Goal: Task Accomplishment & Management: Manage account settings

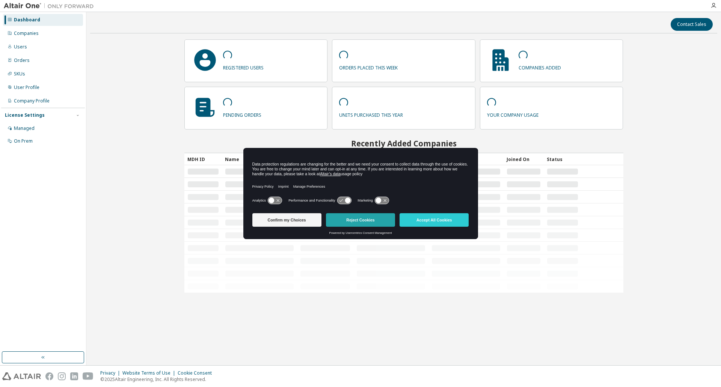
click at [349, 221] on button "Reject Cookies" at bounding box center [360, 220] width 69 height 14
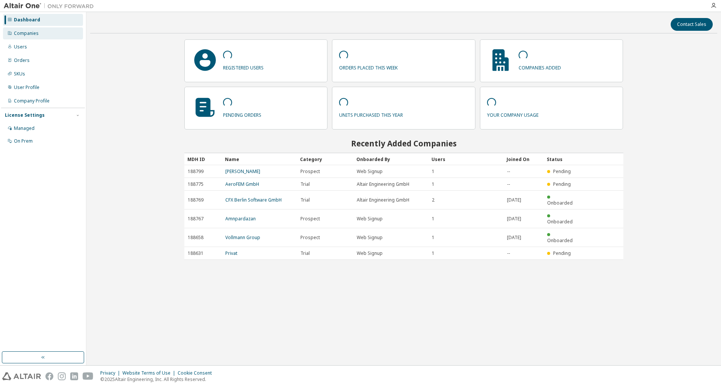
click at [47, 35] on div "Companies" at bounding box center [43, 33] width 80 height 12
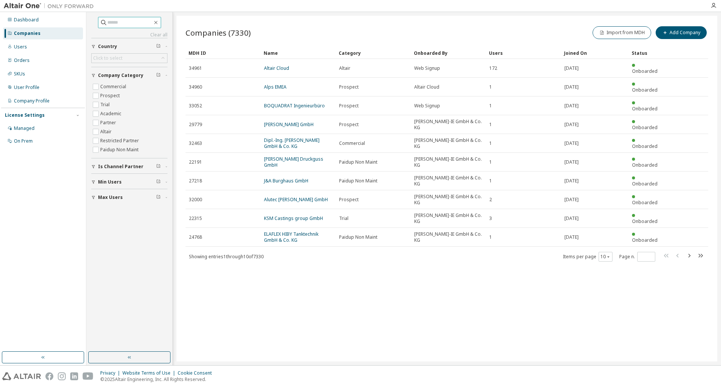
click at [115, 20] on input "text" at bounding box center [129, 23] width 45 height 8
type input "******"
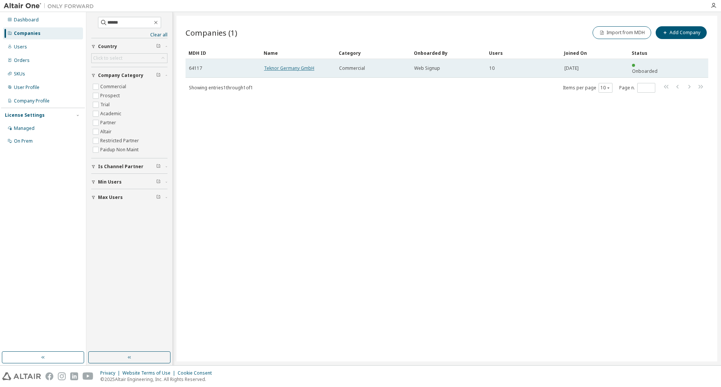
click at [276, 65] on link "Teknor Germany GmbH" at bounding box center [289, 68] width 50 height 6
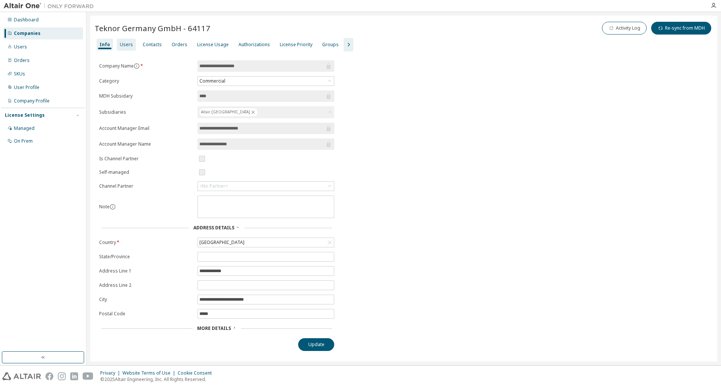
click at [122, 45] on div "Users" at bounding box center [126, 45] width 13 height 6
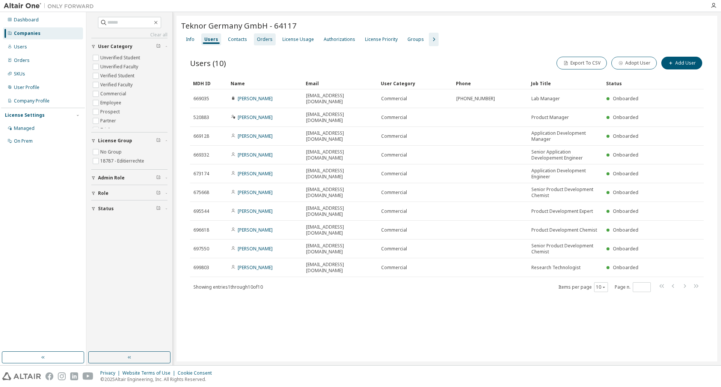
click at [264, 39] on div "Orders" at bounding box center [265, 39] width 16 height 6
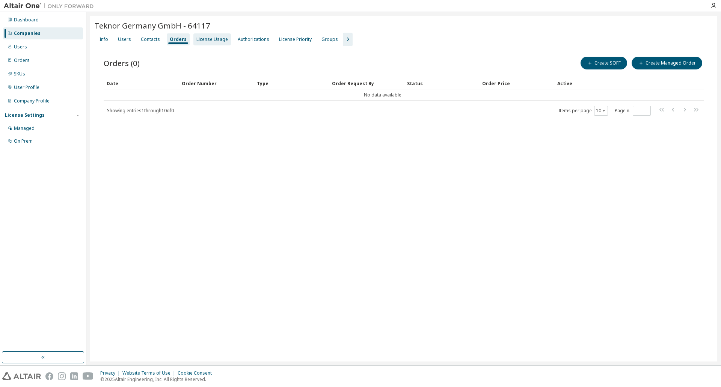
click at [202, 40] on div "License Usage" at bounding box center [212, 39] width 32 height 6
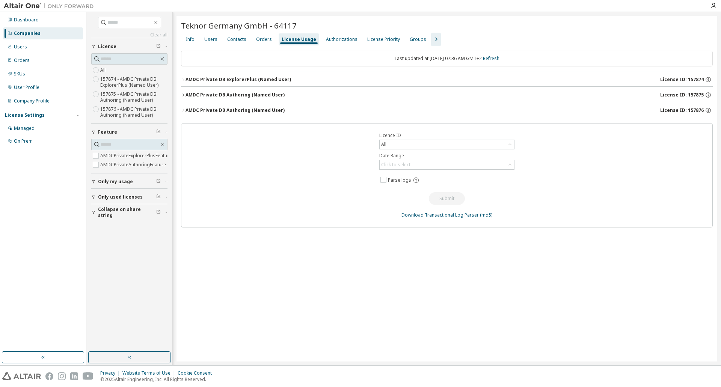
click at [186, 80] on div "AMDC Private DB ExplorerPlus (Named User)" at bounding box center [239, 80] width 106 height 6
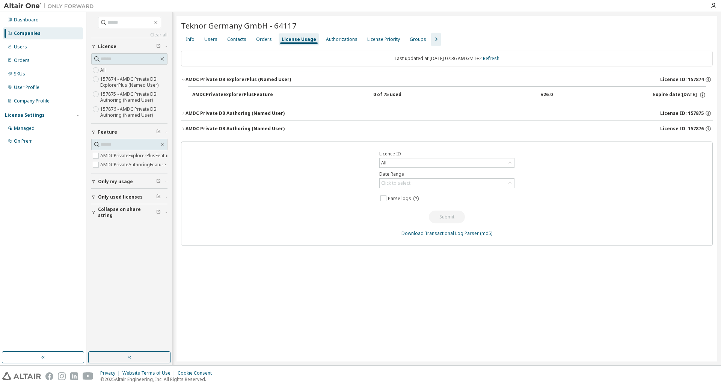
click at [186, 80] on div "AMDC Private DB ExplorerPlus (Named User)" at bounding box center [239, 80] width 106 height 6
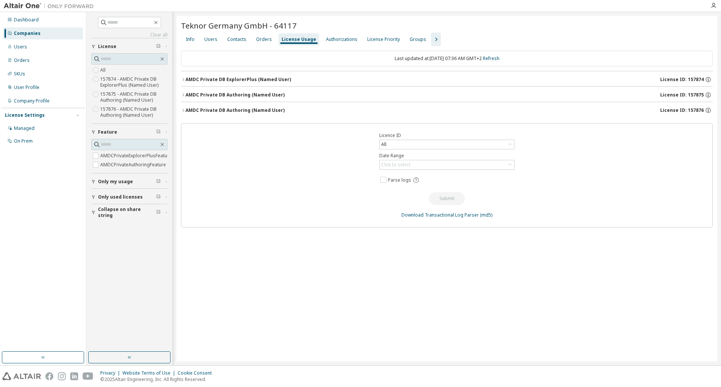
click at [183, 93] on icon "button" at bounding box center [183, 95] width 5 height 5
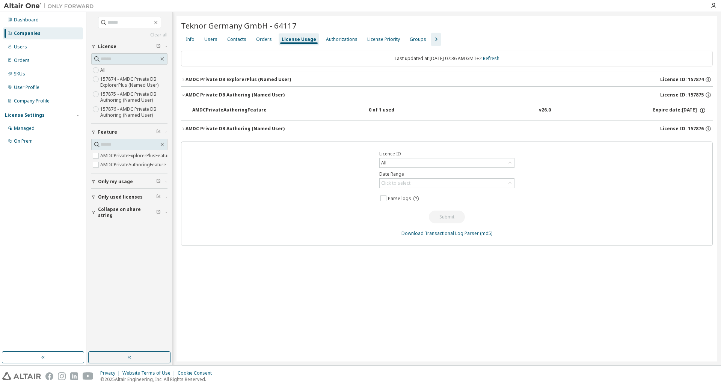
click at [184, 94] on icon "button" at bounding box center [183, 95] width 5 height 5
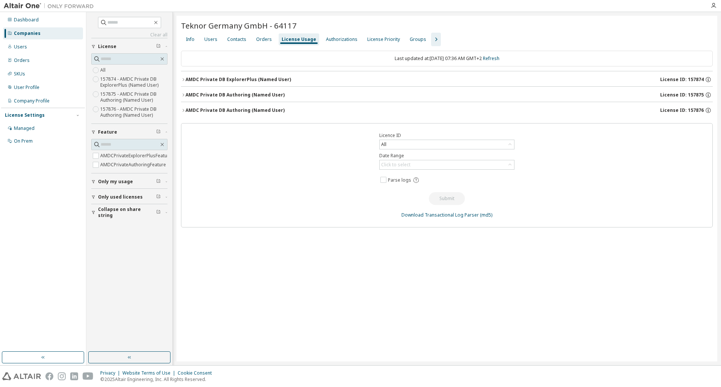
click at [187, 106] on button "AMDC Private DB Authoring (Named User) License ID: 157876" at bounding box center [447, 110] width 532 height 17
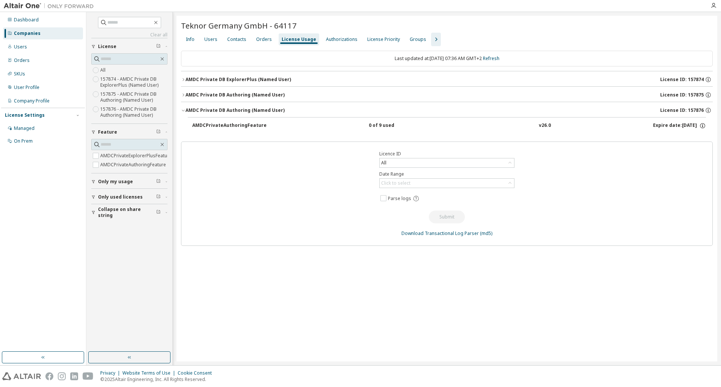
click at [194, 113] on div "AMDC Private DB Authoring (Named User)" at bounding box center [235, 110] width 99 height 6
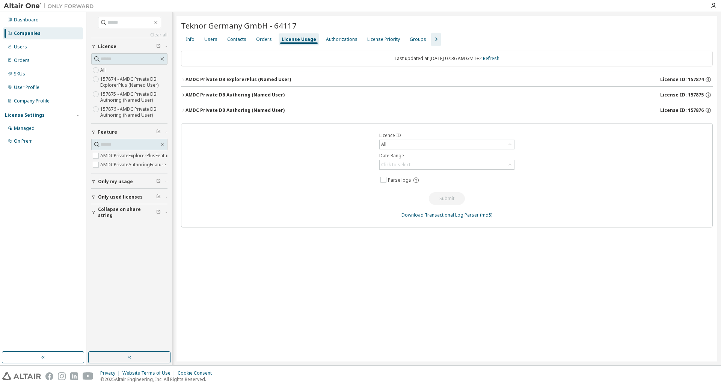
click at [186, 80] on div "AMDC Private DB ExplorerPlus (Named User)" at bounding box center [239, 80] width 106 height 6
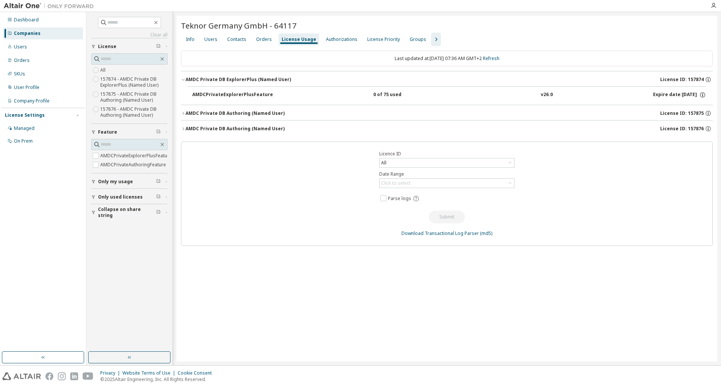
click at [183, 74] on button "AMDC Private DB ExplorerPlus (Named User) License ID: 157874" at bounding box center [447, 79] width 532 height 17
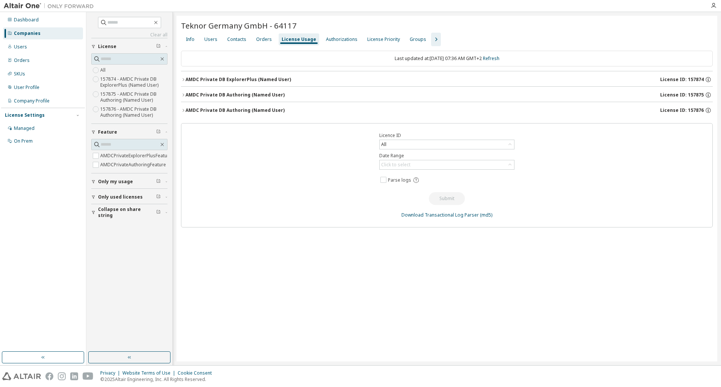
click at [187, 80] on div "AMDC Private DB ExplorerPlus (Named User)" at bounding box center [239, 80] width 106 height 6
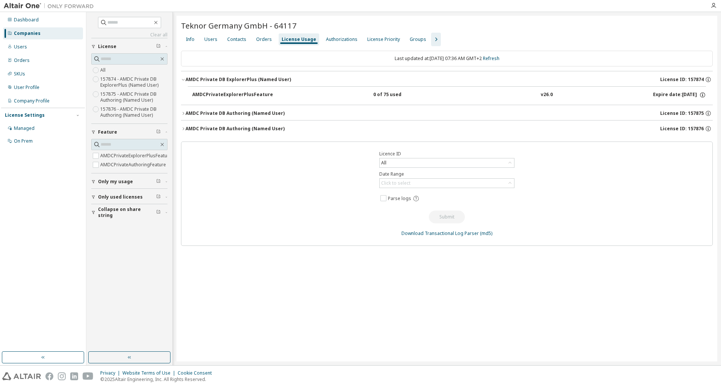
click at [186, 80] on div "AMDC Private DB ExplorerPlus (Named User)" at bounding box center [239, 80] width 106 height 6
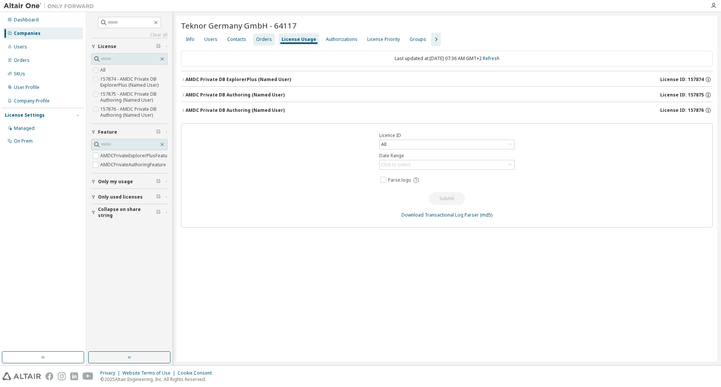
click at [265, 41] on div "Orders" at bounding box center [264, 39] width 16 height 6
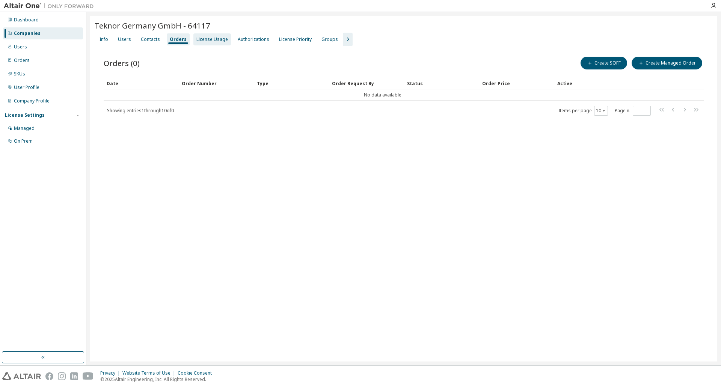
click at [224, 42] on div "License Usage" at bounding box center [212, 39] width 38 height 12
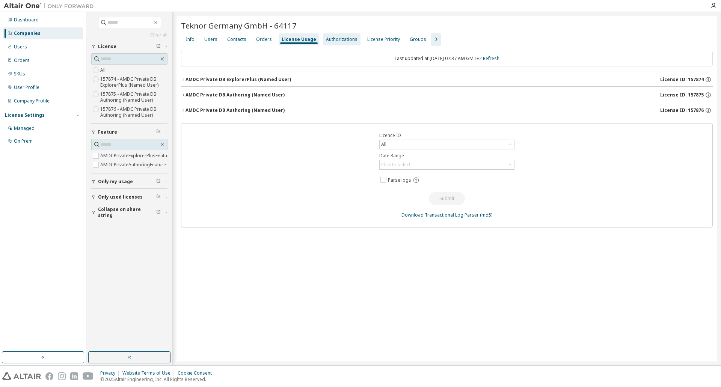
click at [338, 42] on div "Authorizations" at bounding box center [342, 39] width 38 height 12
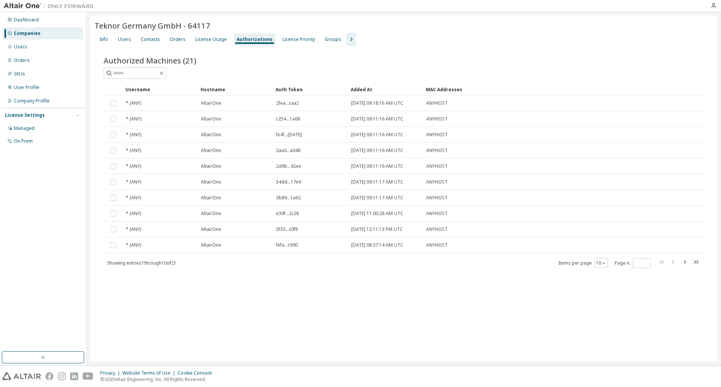
click at [350, 41] on icon "button" at bounding box center [351, 40] width 2 height 4
click at [325, 39] on div "Groups" at bounding box center [333, 39] width 17 height 6
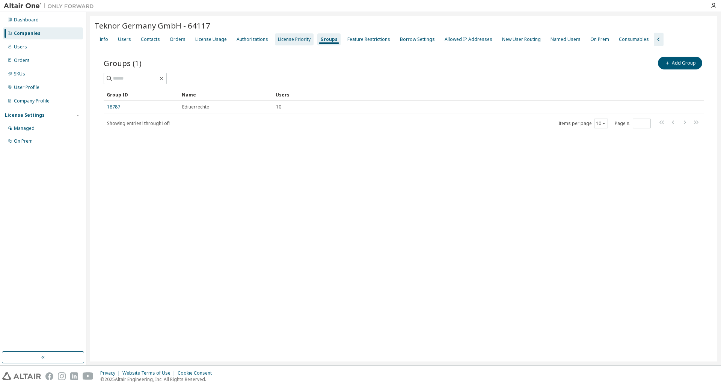
click at [287, 37] on div "License Priority" at bounding box center [294, 39] width 33 height 6
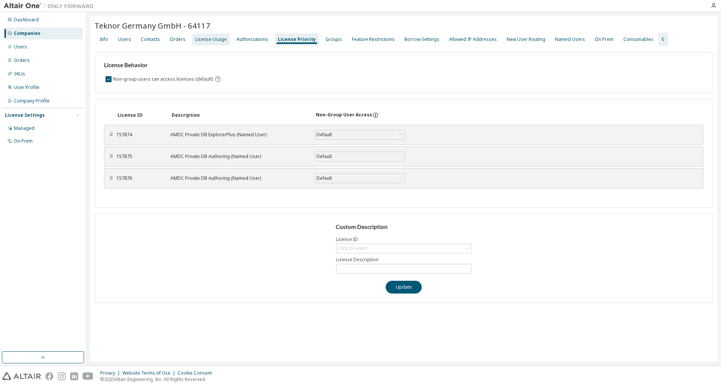
click at [211, 35] on div "License Usage" at bounding box center [211, 39] width 38 height 12
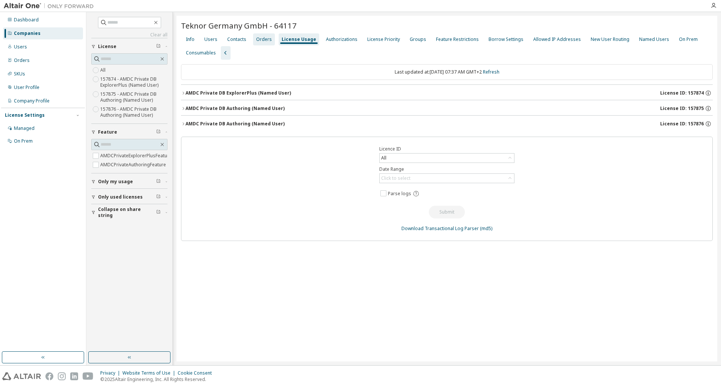
click at [270, 42] on div "Orders" at bounding box center [264, 39] width 22 height 12
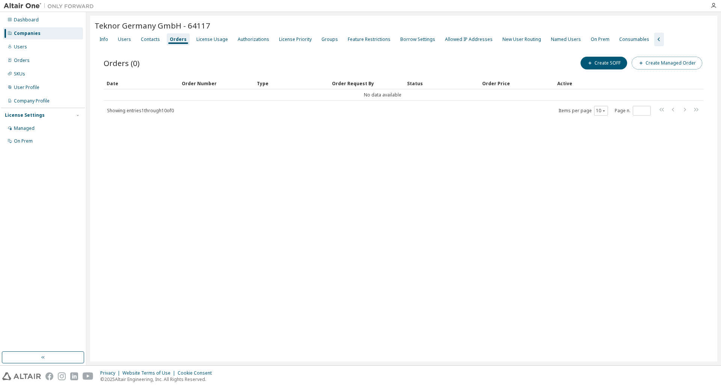
click at [665, 61] on button "Create Managed Order" at bounding box center [667, 63] width 71 height 13
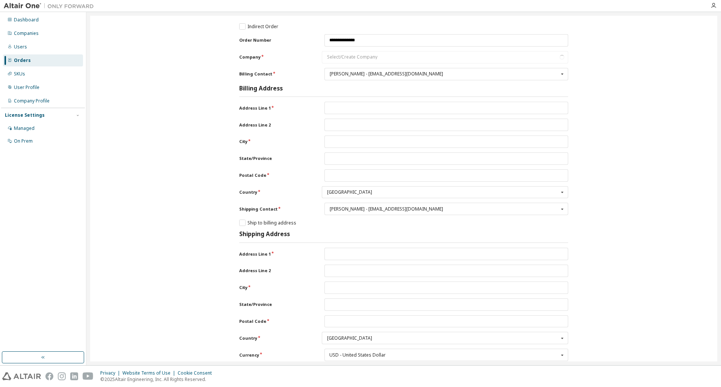
type input "**********"
type input "*****"
type input "**********"
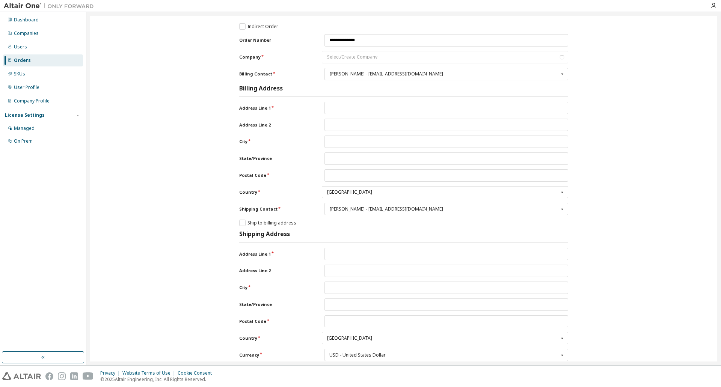
type input "*****"
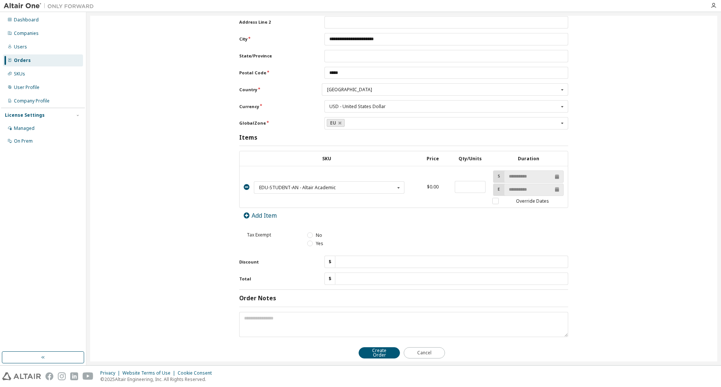
scroll to position [261, 0]
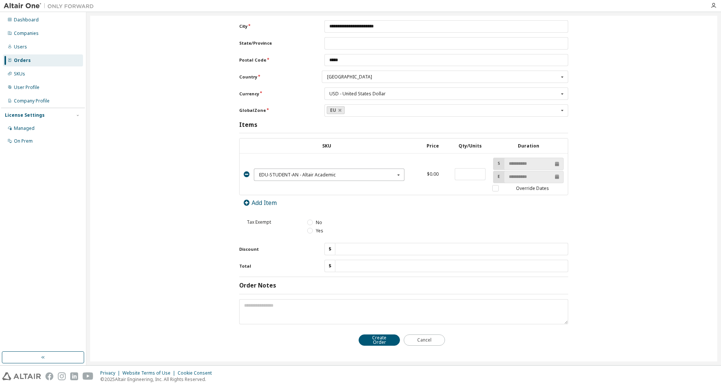
click at [396, 175] on icon at bounding box center [398, 175] width 9 height 12
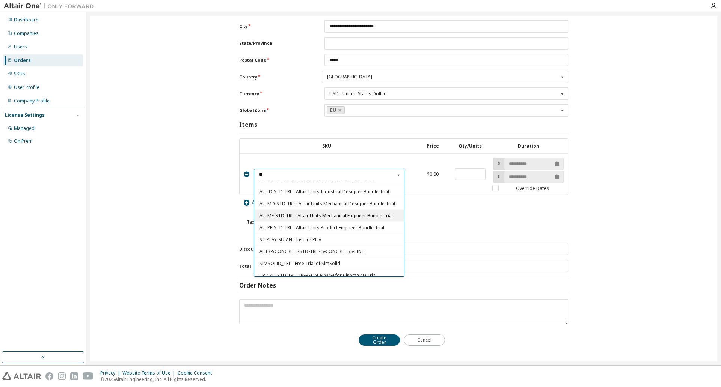
scroll to position [0, 0]
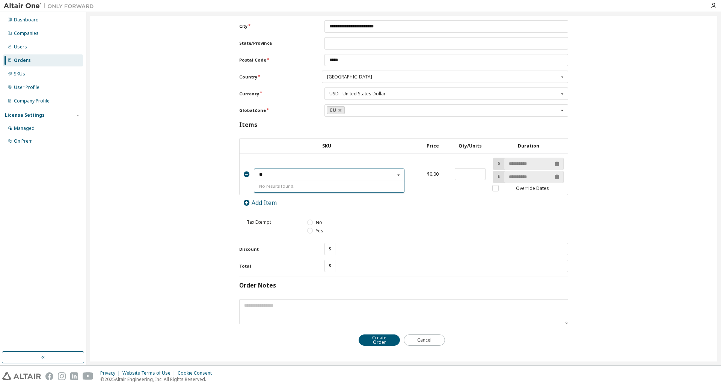
type input "*"
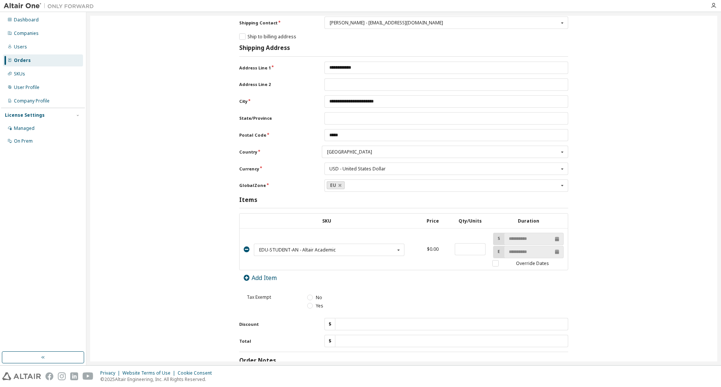
click at [170, 273] on div "**********" at bounding box center [404, 133] width 620 height 600
click at [245, 277] on icon at bounding box center [246, 278] width 7 height 6
type input "****"
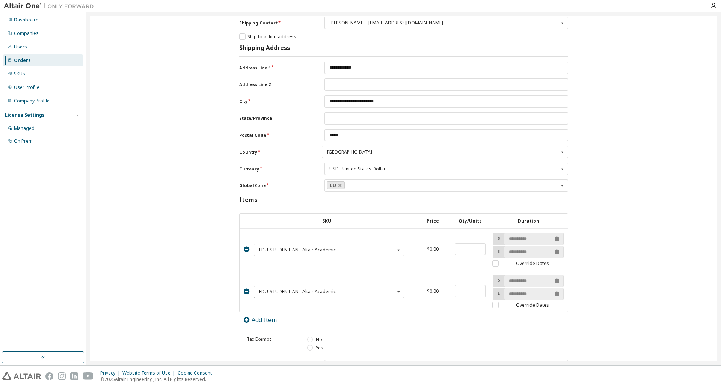
click at [376, 295] on input "text" at bounding box center [330, 292] width 150 height 12
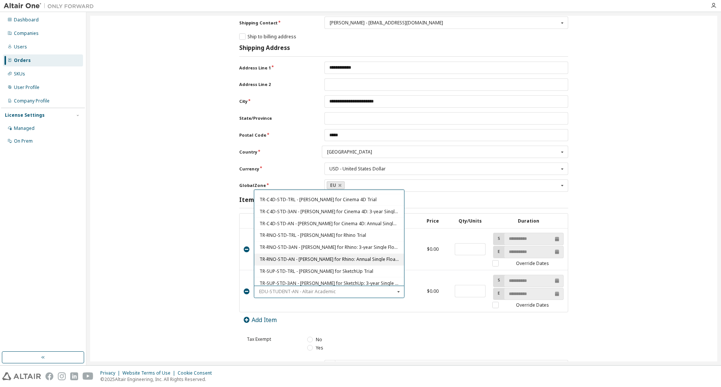
scroll to position [203, 0]
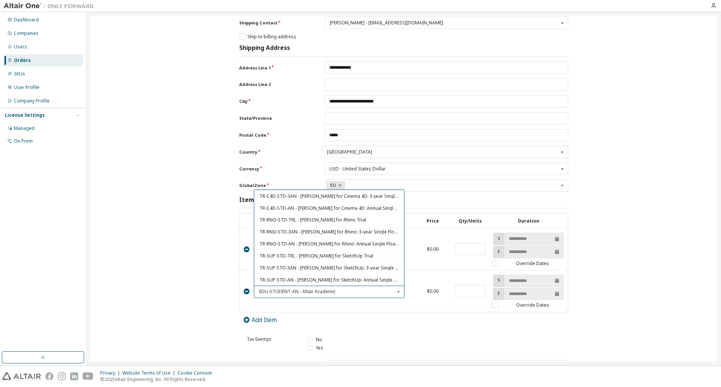
click at [208, 294] on div "**********" at bounding box center [404, 154] width 620 height 642
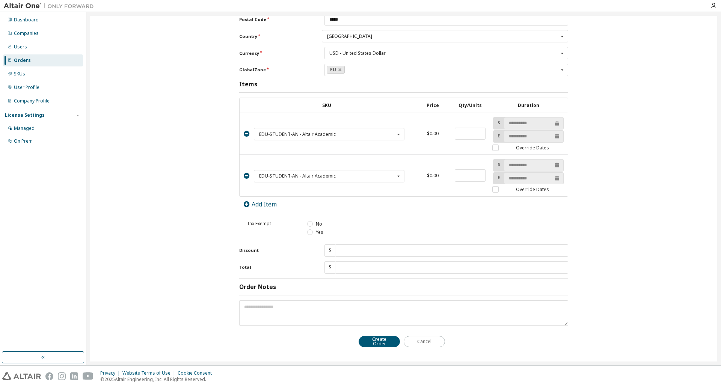
scroll to position [304, 0]
click at [359, 173] on div "EDU-STUDENT-AN - Altair Academic" at bounding box center [327, 174] width 136 height 5
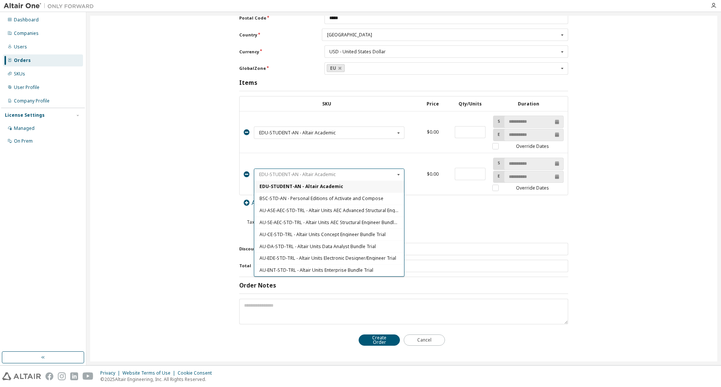
click at [351, 174] on input "text" at bounding box center [330, 175] width 150 height 12
paste input "**********"
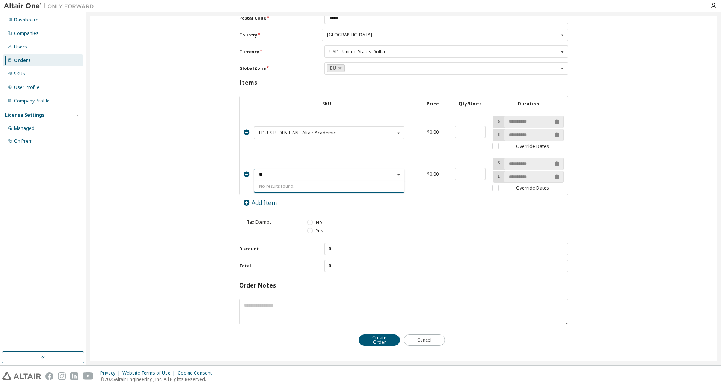
type input "*"
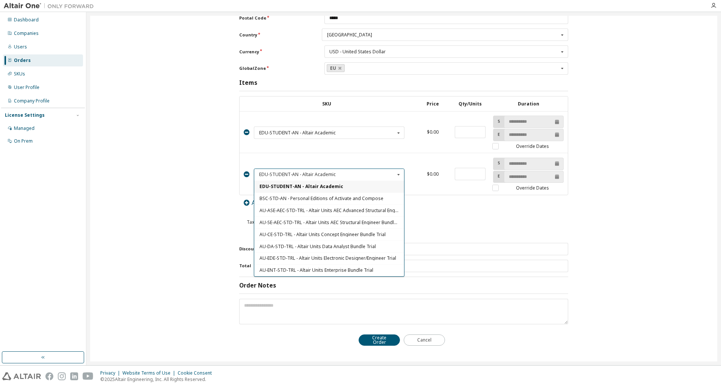
click at [204, 194] on div "**********" at bounding box center [404, 37] width 620 height 642
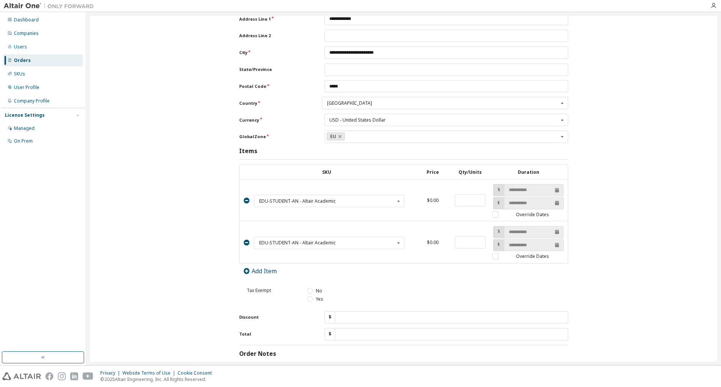
scroll to position [304, 0]
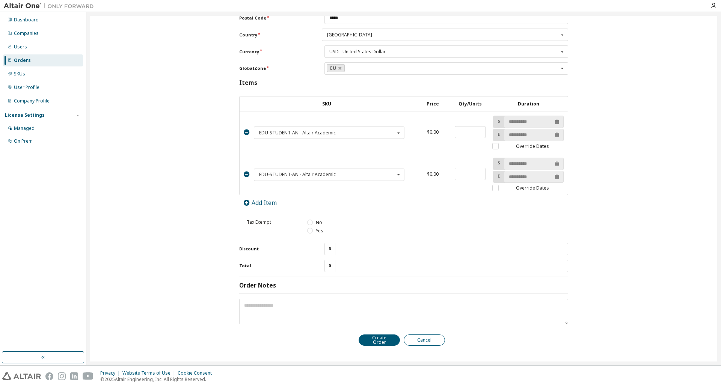
click at [422, 344] on button "Cancel" at bounding box center [424, 340] width 41 height 11
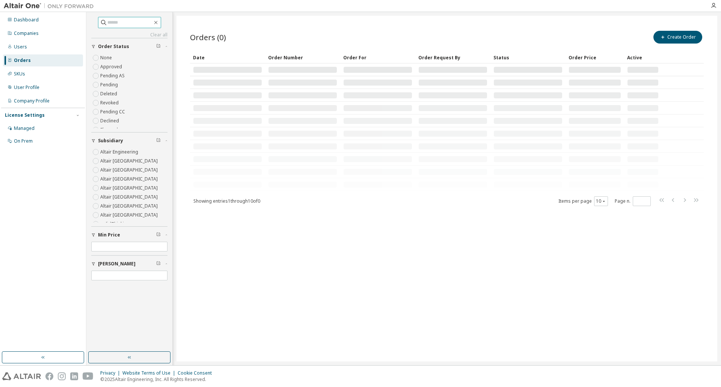
click at [129, 27] on span at bounding box center [129, 22] width 63 height 11
click at [127, 20] on input "text" at bounding box center [129, 23] width 45 height 8
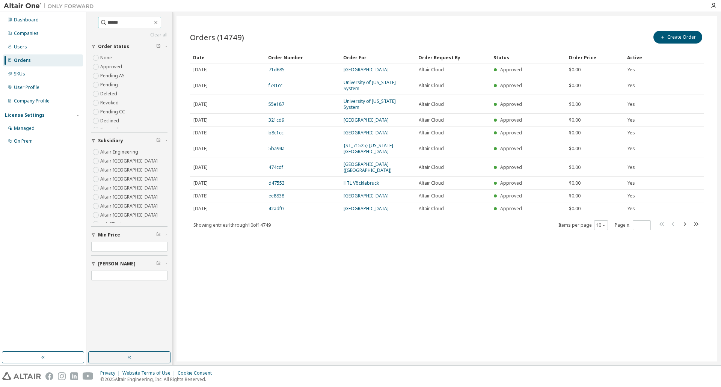
type input "******"
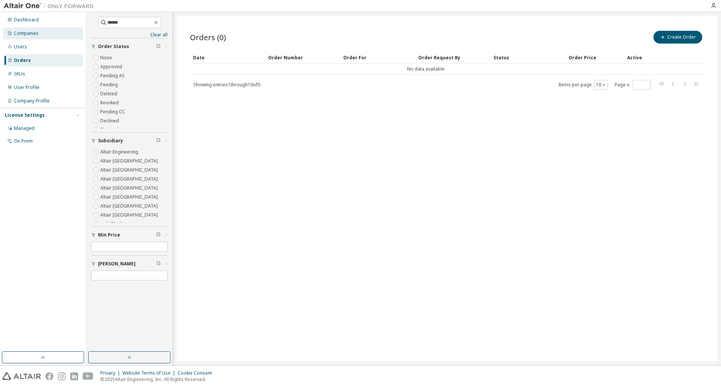
click at [44, 31] on div "Companies" at bounding box center [43, 33] width 80 height 12
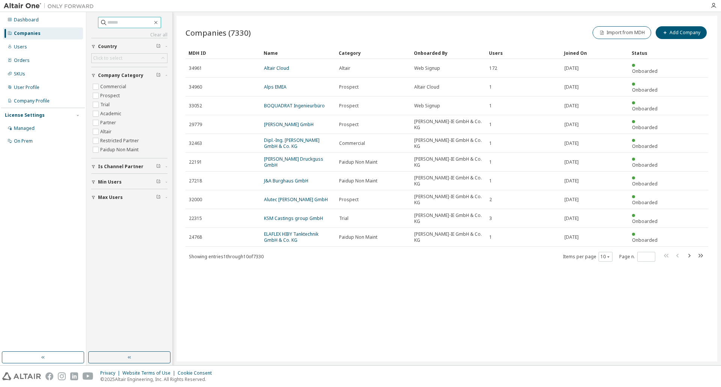
click at [130, 20] on input "text" at bounding box center [129, 23] width 45 height 8
type input "******"
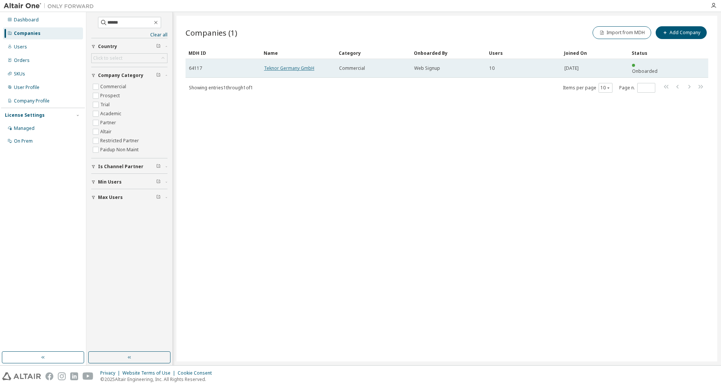
click at [288, 66] on link "Teknor Germany GmbH" at bounding box center [289, 68] width 50 height 6
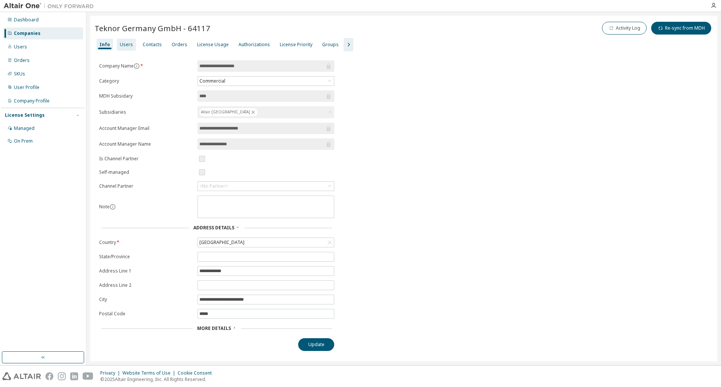
click at [127, 45] on div "Users" at bounding box center [126, 45] width 13 height 6
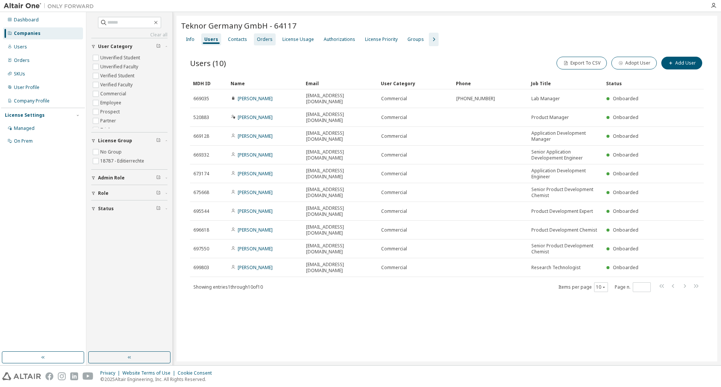
click at [257, 38] on div "Orders" at bounding box center [265, 39] width 16 height 6
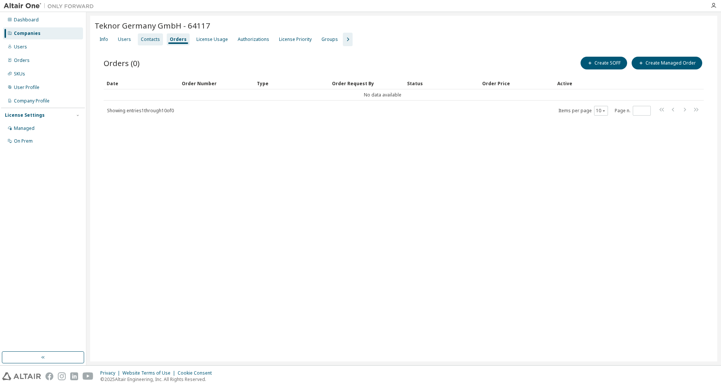
click at [148, 38] on div "Contacts" at bounding box center [150, 39] width 19 height 6
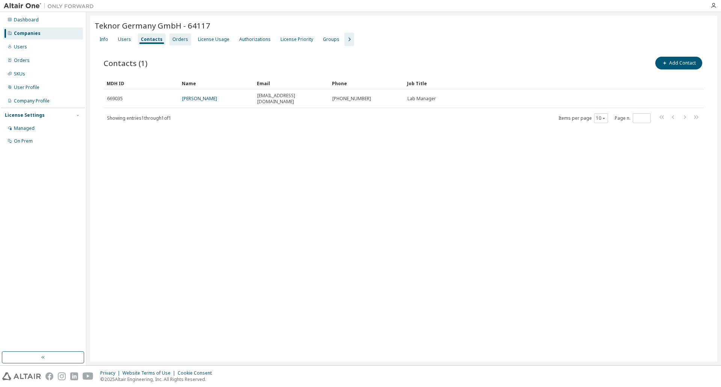
click at [179, 42] on div "Orders" at bounding box center [180, 39] width 16 height 6
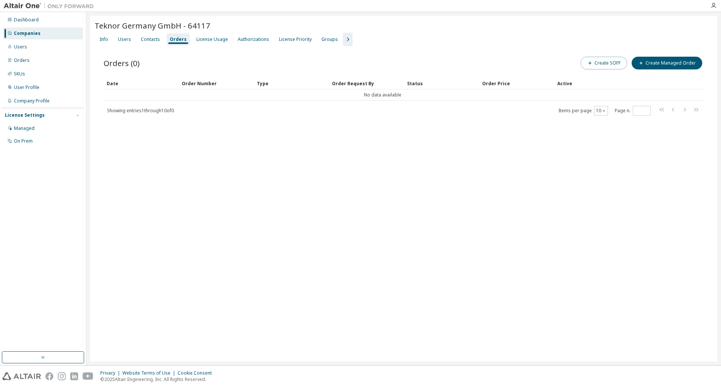
click at [609, 65] on button "Create SOFF" at bounding box center [604, 63] width 47 height 13
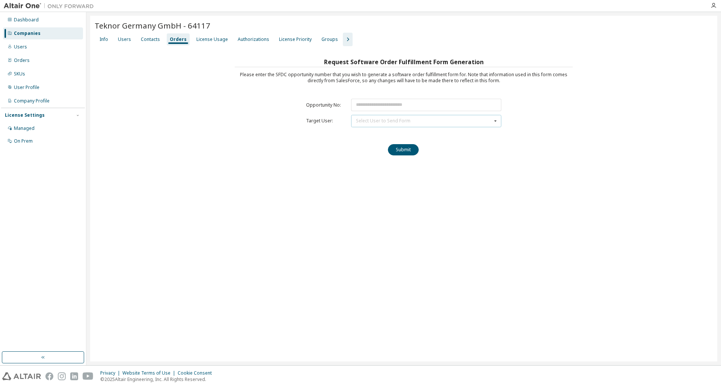
click at [438, 122] on div "Select User to Send Form [PERSON_NAME] ([EMAIL_ADDRESS][DOMAIN_NAME]) [PERSON_N…" at bounding box center [426, 121] width 150 height 12
click at [614, 128] on div "Request Software Order Fulfillment Form Generation Please enter the SFDC opport…" at bounding box center [404, 109] width 618 height 105
click at [216, 40] on div "License Usage" at bounding box center [212, 39] width 32 height 6
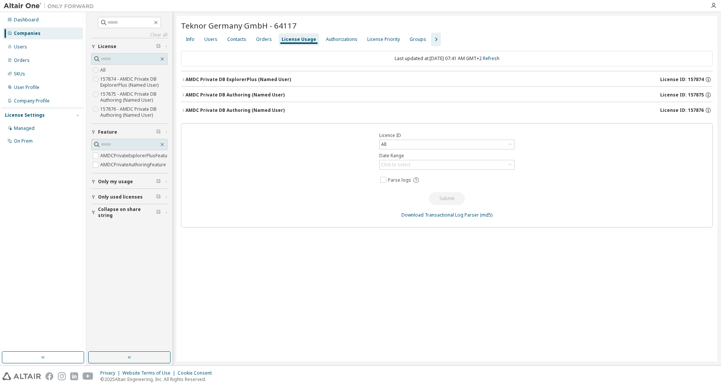
click at [181, 77] on icon "button" at bounding box center [183, 79] width 5 height 5
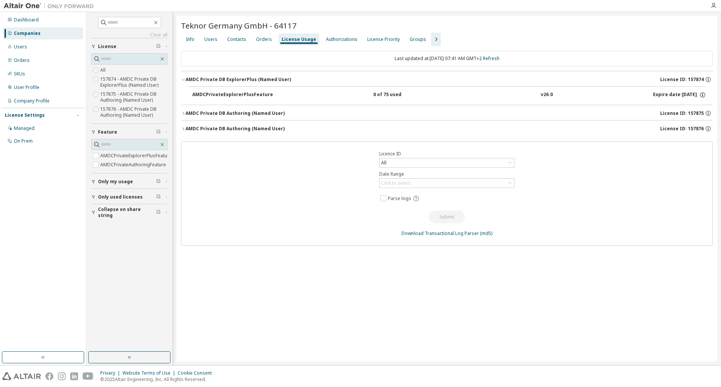
click at [181, 77] on icon "button" at bounding box center [183, 79] width 5 height 5
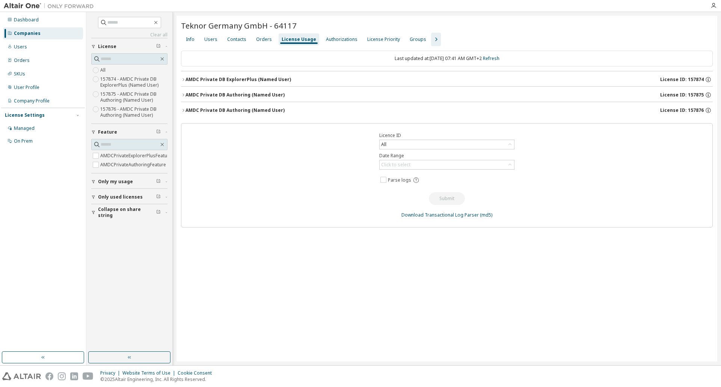
click at [182, 94] on icon "button" at bounding box center [183, 95] width 5 height 5
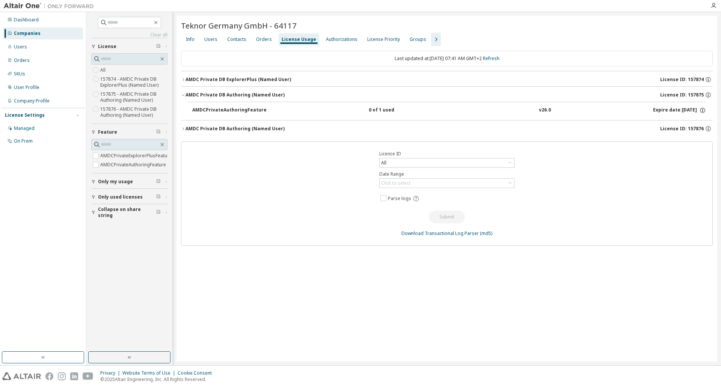
click at [182, 94] on icon "button" at bounding box center [183, 95] width 5 height 5
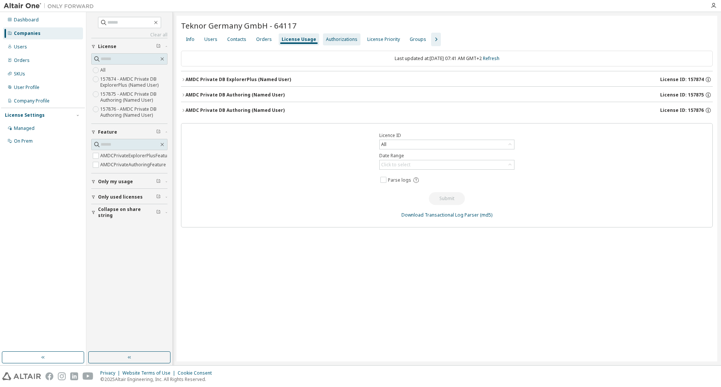
click at [338, 40] on div "Authorizations" at bounding box center [342, 39] width 32 height 6
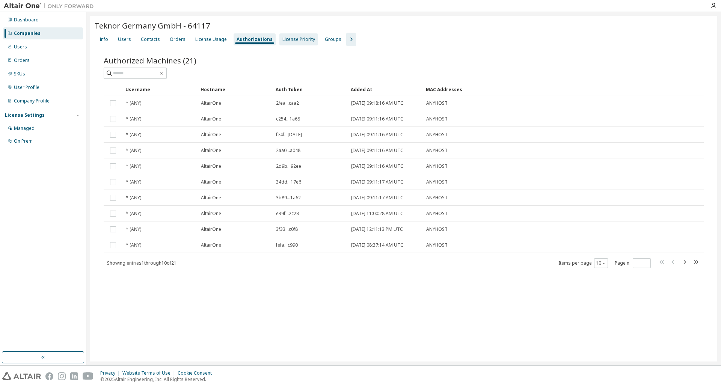
click at [298, 40] on div "License Priority" at bounding box center [298, 39] width 33 height 6
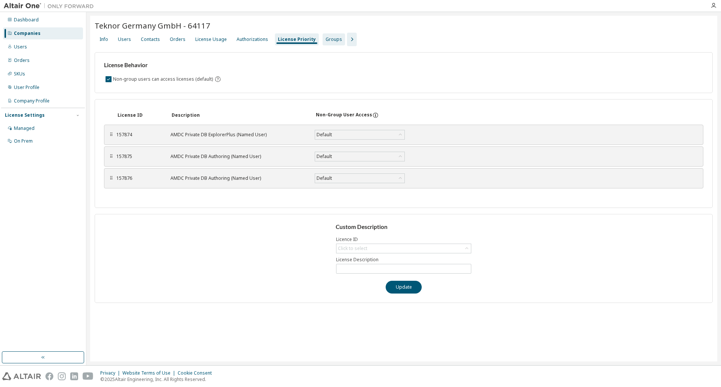
click at [326, 38] on div "Groups" at bounding box center [334, 39] width 17 height 6
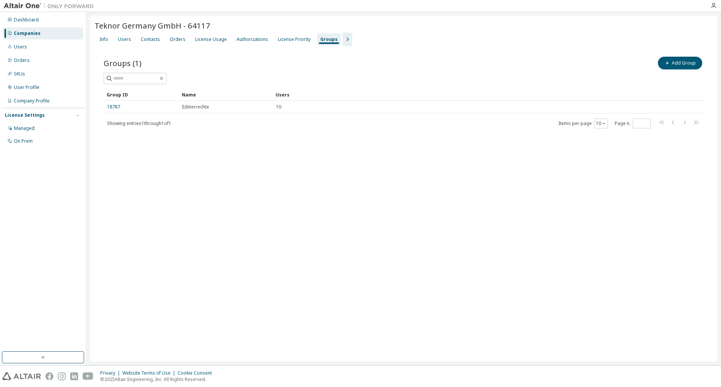
click at [343, 40] on icon "button" at bounding box center [347, 39] width 9 height 9
click at [366, 37] on div "Feature Restrictions" at bounding box center [368, 39] width 43 height 6
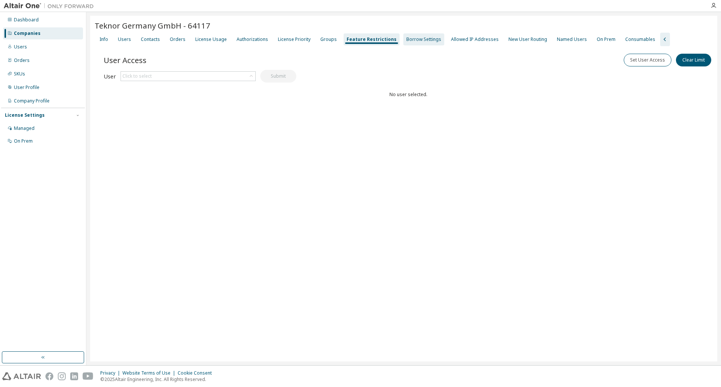
click at [429, 39] on div "Borrow Settings" at bounding box center [423, 39] width 35 height 6
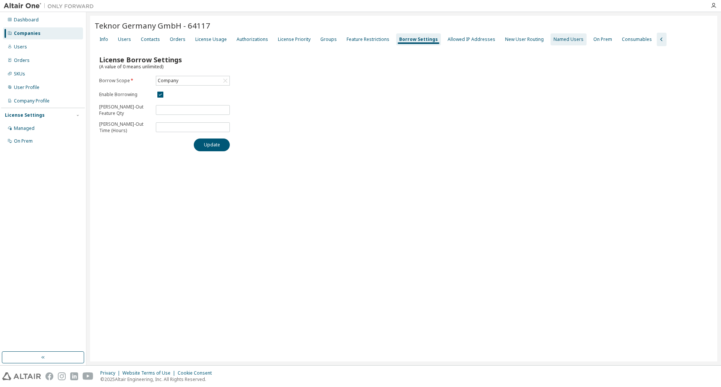
click at [558, 39] on div "Named Users" at bounding box center [569, 39] width 30 height 6
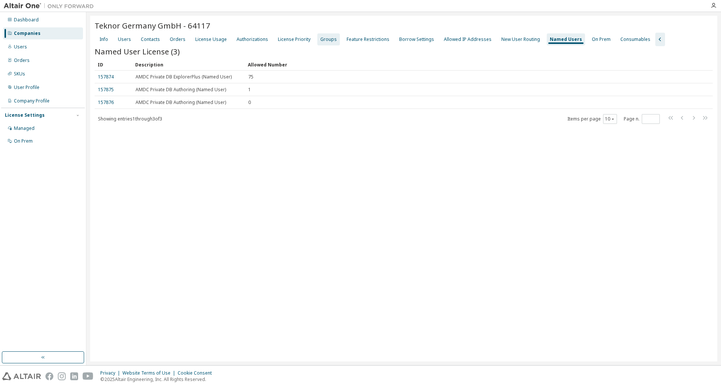
click at [324, 37] on div "Groups" at bounding box center [328, 39] width 17 height 6
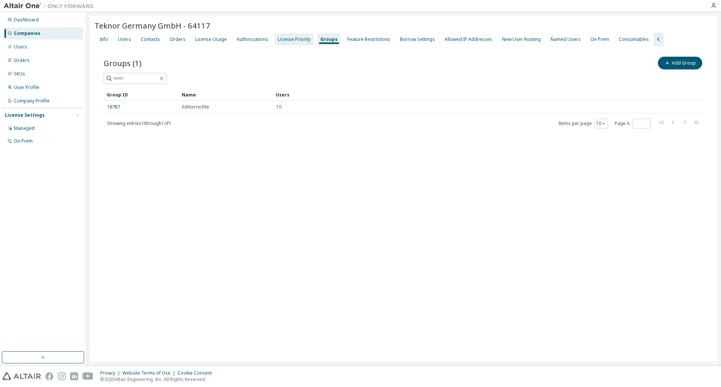
click at [286, 38] on div "License Priority" at bounding box center [294, 39] width 33 height 6
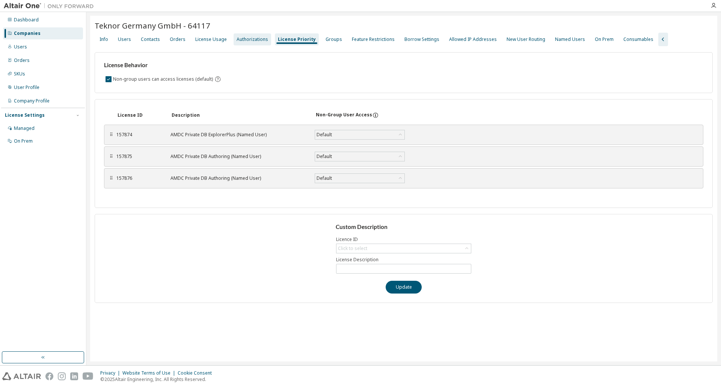
click at [254, 36] on div "Authorizations" at bounding box center [253, 39] width 32 height 6
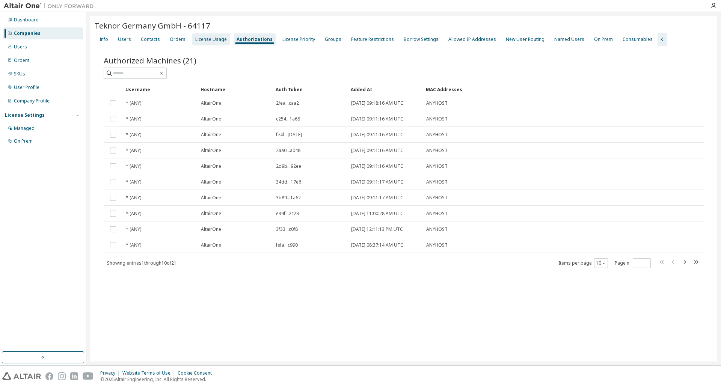
click at [209, 41] on div "License Usage" at bounding box center [211, 39] width 32 height 6
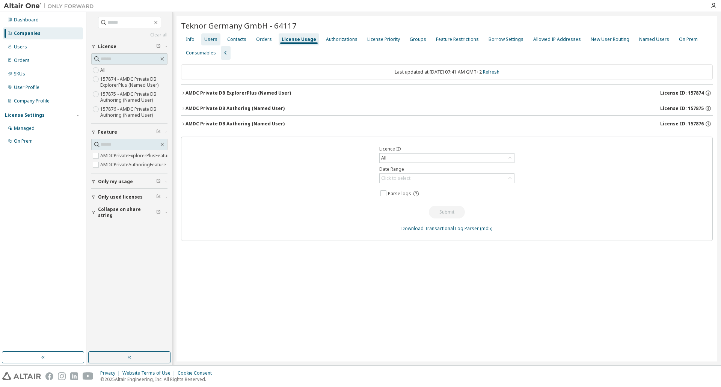
click at [208, 38] on div "Users" at bounding box center [210, 39] width 13 height 6
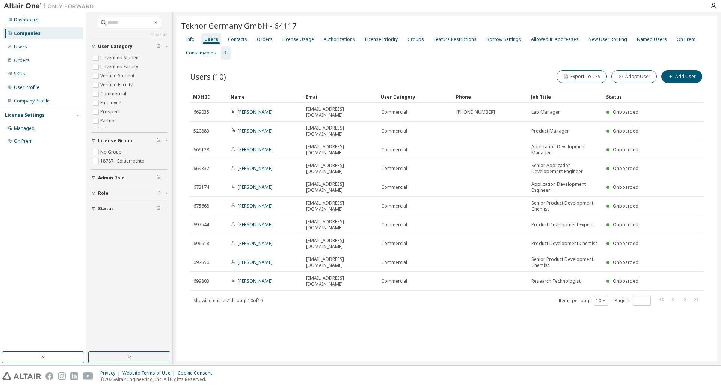
click at [400, 305] on div "Teknor [GEOGRAPHIC_DATA] GmbH - 64117 Clear Load Save Save As Field Operator Va…" at bounding box center [447, 189] width 541 height 346
click at [27, 79] on div "SKUs" at bounding box center [43, 74] width 80 height 12
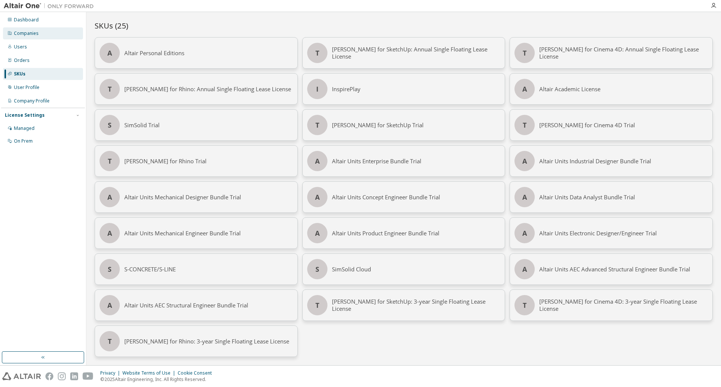
click at [44, 30] on div "Companies" at bounding box center [43, 33] width 80 height 12
